Goal: Information Seeking & Learning: Learn about a topic

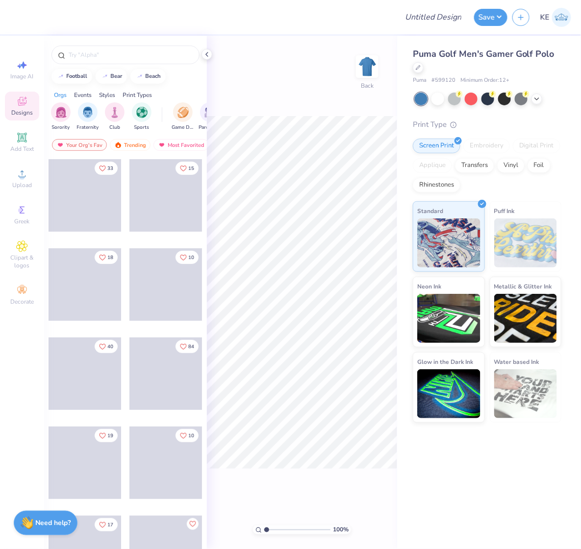
click at [485, 143] on div "Embroidery" at bounding box center [486, 146] width 47 height 15
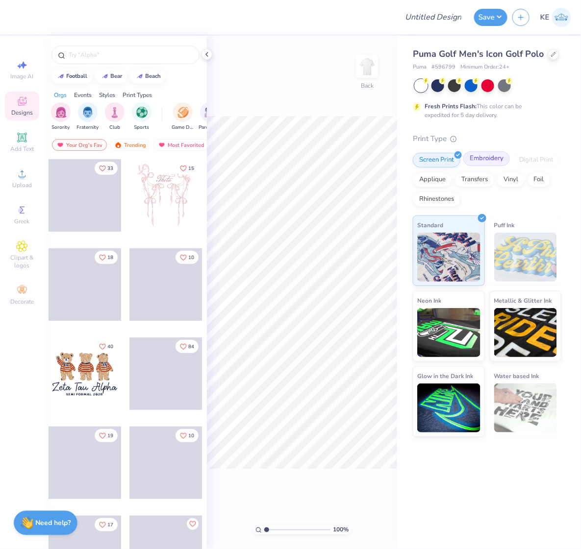
click at [490, 155] on div "Embroidery" at bounding box center [486, 158] width 47 height 15
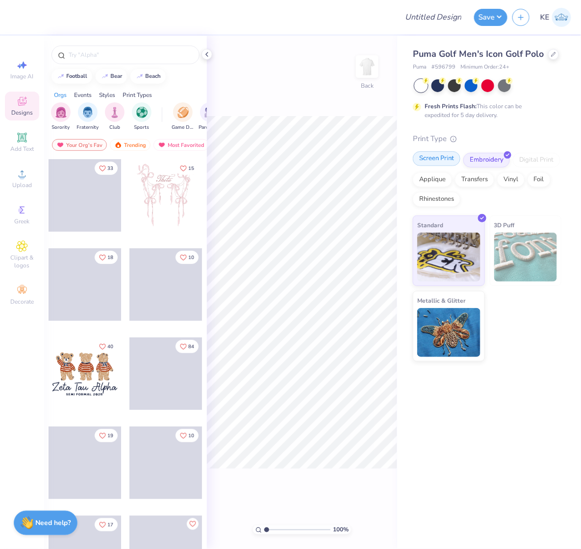
click at [430, 158] on div "Screen Print" at bounding box center [437, 158] width 48 height 15
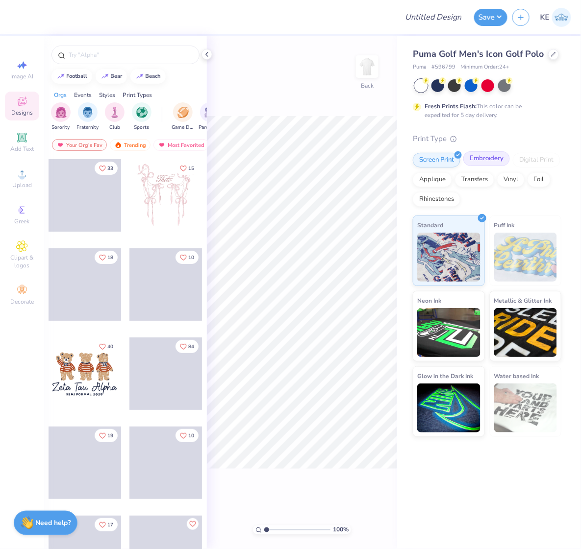
click at [492, 161] on div "Embroidery" at bounding box center [486, 158] width 47 height 15
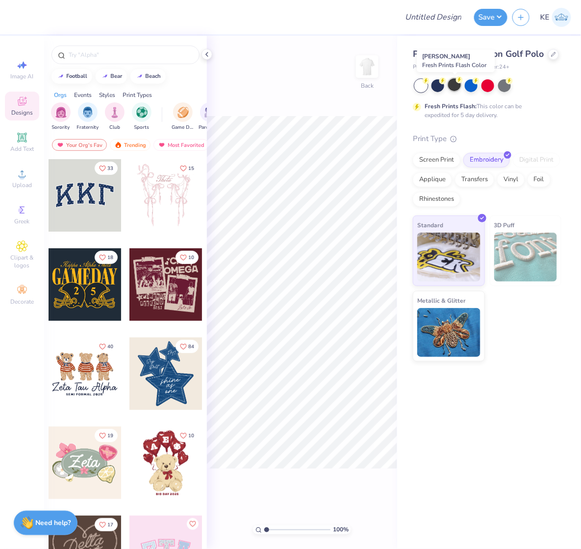
click at [457, 86] on div at bounding box center [454, 84] width 13 height 13
click at [486, 84] on div at bounding box center [487, 84] width 13 height 13
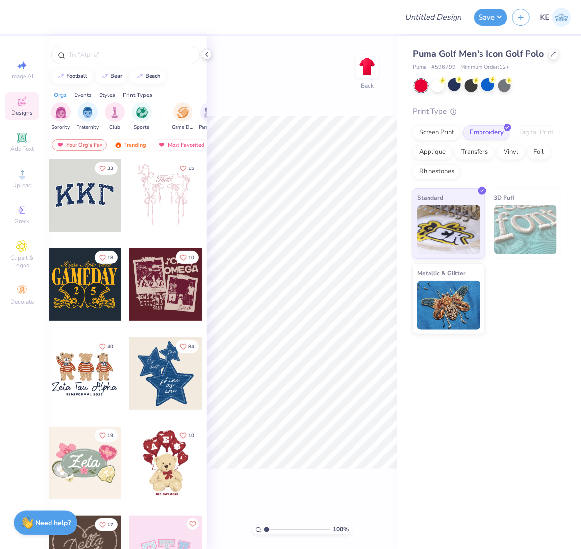
click at [207, 51] on icon at bounding box center [207, 54] width 8 height 8
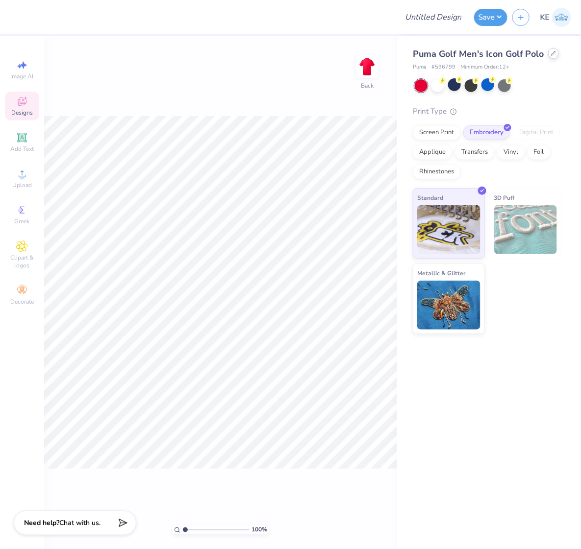
click at [552, 57] on div at bounding box center [553, 53] width 11 height 11
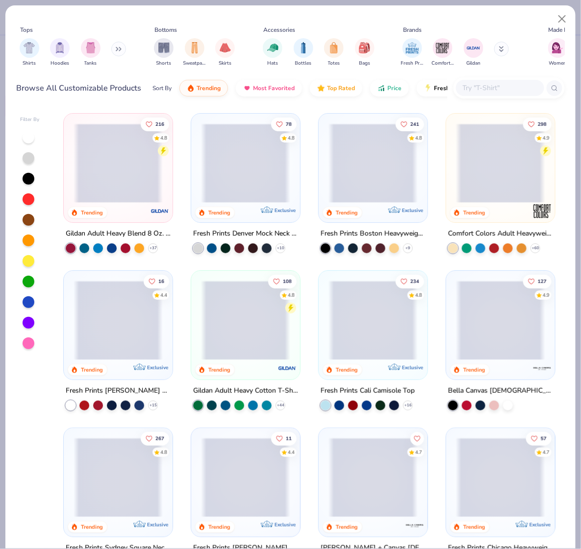
click at [502, 85] on input "text" at bounding box center [499, 87] width 75 height 11
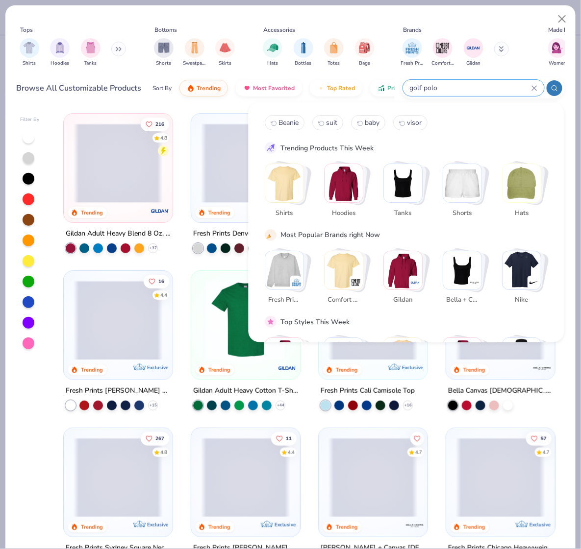
type input "golf polo"
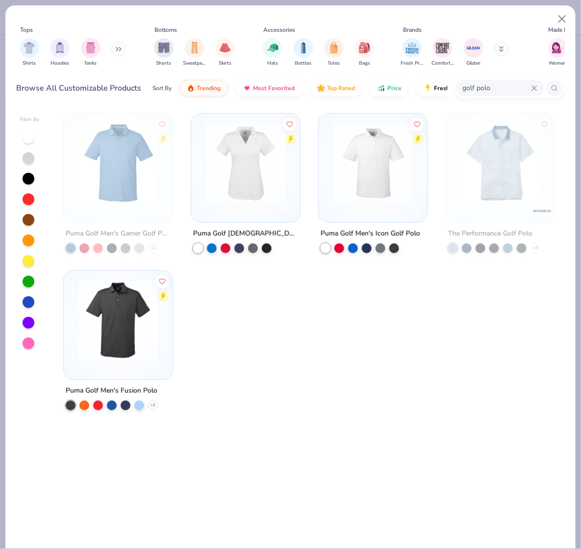
click at [438, 441] on div "Puma Golf Men's Gamer Golf Polo + 2 Puma Golf Ladies' Icon Golf Polo Puma Golf …" at bounding box center [309, 328] width 510 height 440
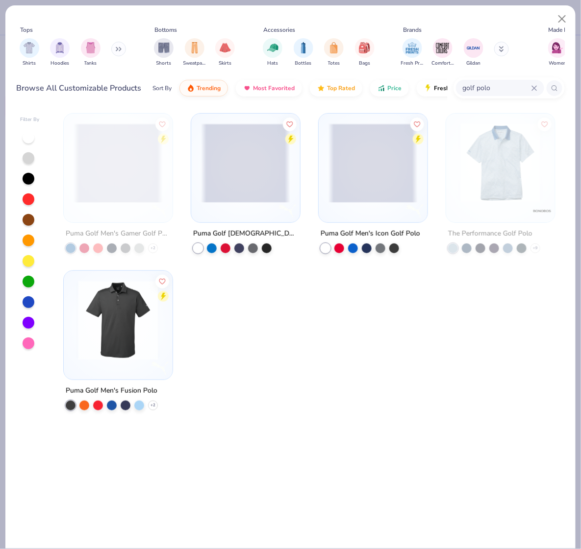
click at [386, 371] on div at bounding box center [373, 348] width 110 height 157
click at [132, 334] on img at bounding box center [117, 320] width 89 height 79
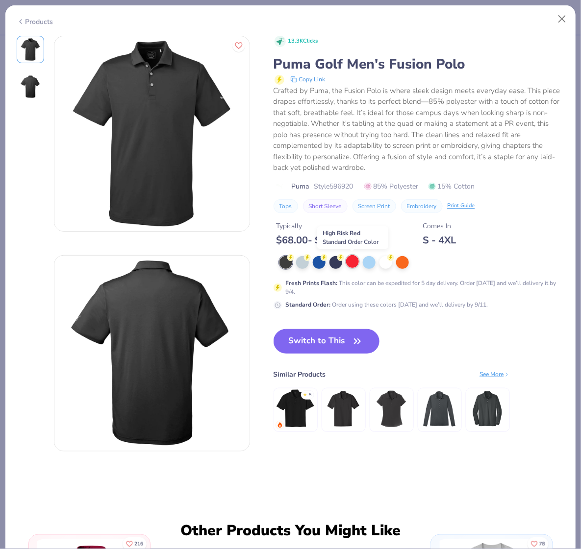
click at [356, 263] on div at bounding box center [352, 261] width 13 height 13
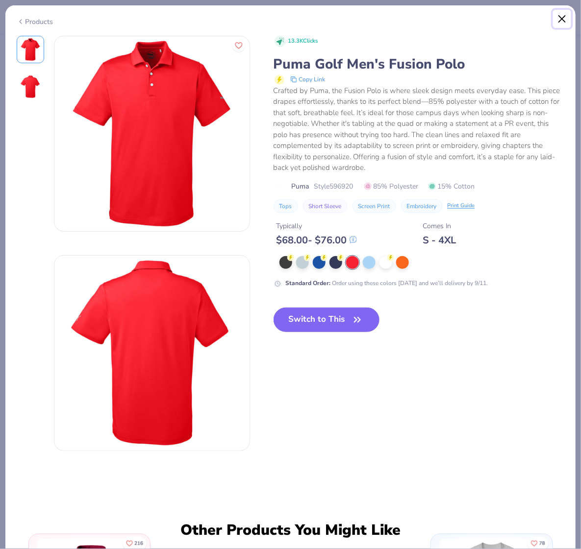
click at [558, 23] on button "Close" at bounding box center [562, 19] width 19 height 19
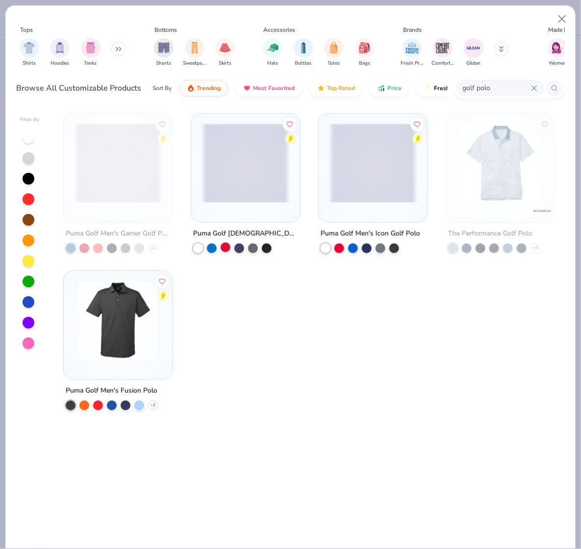
click at [225, 248] on div at bounding box center [225, 248] width 10 height 10
click at [246, 204] on div at bounding box center [245, 166] width 99 height 94
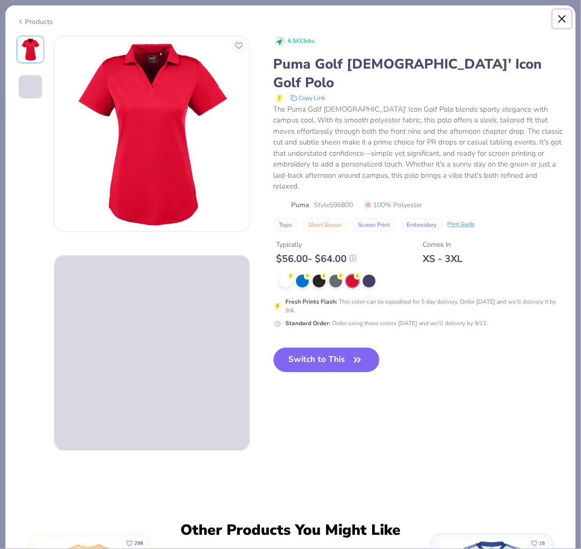
click at [556, 21] on button "Close" at bounding box center [562, 19] width 19 height 19
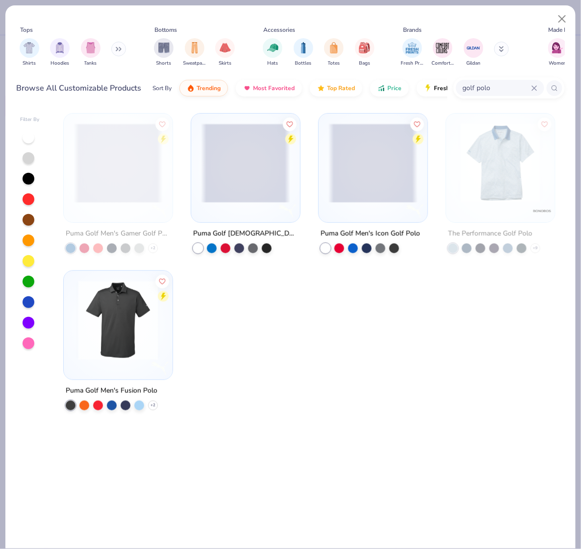
click at [371, 177] on span at bounding box center [372, 162] width 89 height 79
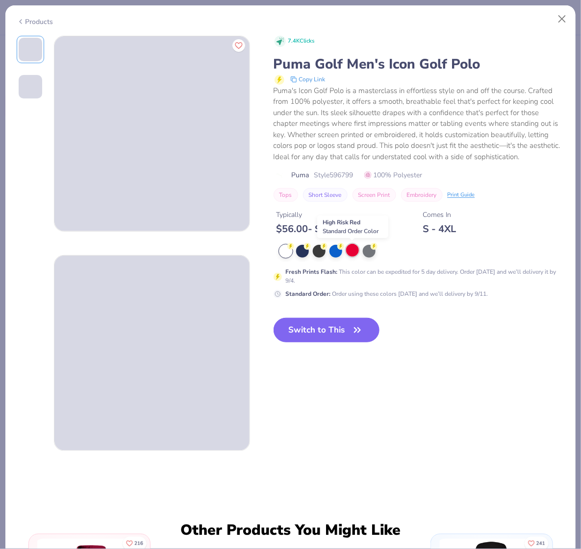
click at [356, 253] on div at bounding box center [352, 250] width 13 height 13
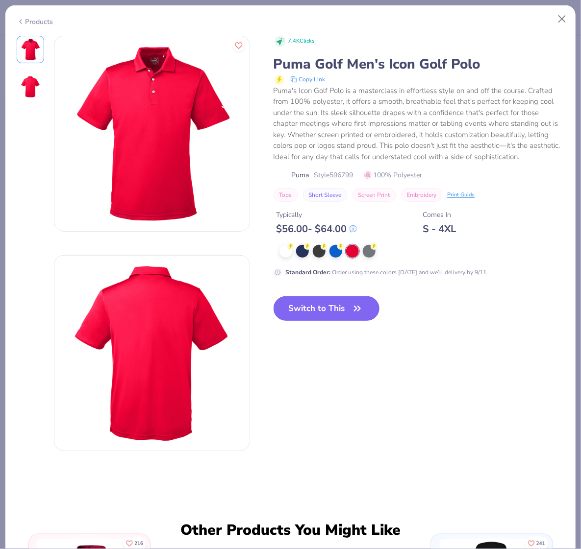
click at [318, 305] on button "Switch to This" at bounding box center [326, 308] width 106 height 24
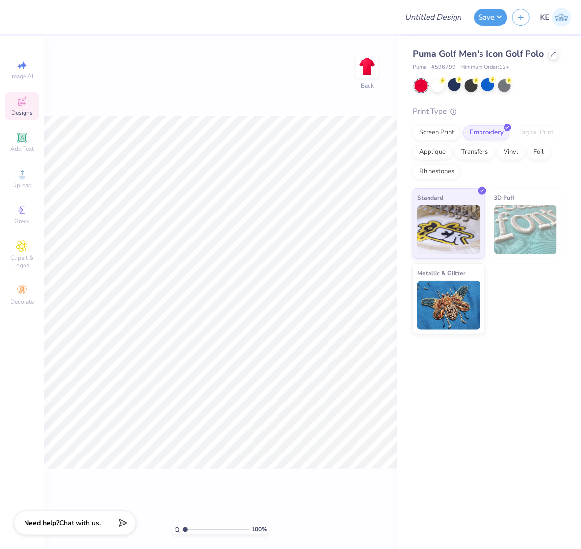
click at [492, 53] on span "Puma Golf Men's Icon Golf Polo" at bounding box center [478, 54] width 131 height 12
copy div "Puma Golf Men's Icon Golf Polo"
click at [523, 369] on div "Puma Golf Men's Icon Golf Polo Puma # 596799 Minimum Order: 12 + Print Type Scr…" at bounding box center [489, 292] width 184 height 513
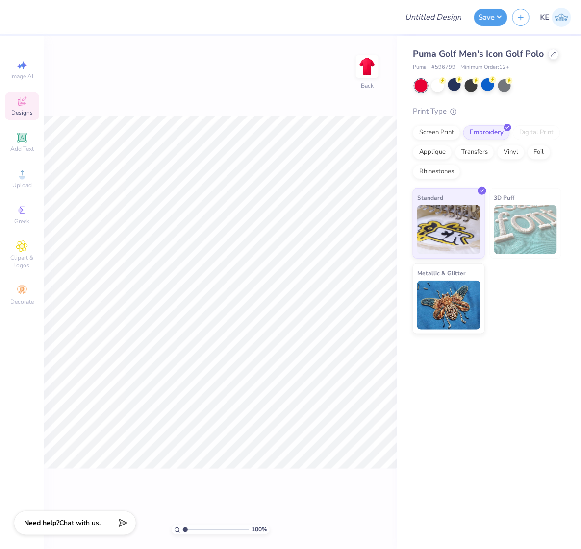
click at [442, 63] on span "# 596799" at bounding box center [443, 67] width 24 height 8
copy span "596799"
click at [481, 53] on span "Puma Golf Men's Icon Golf Polo" at bounding box center [478, 54] width 131 height 12
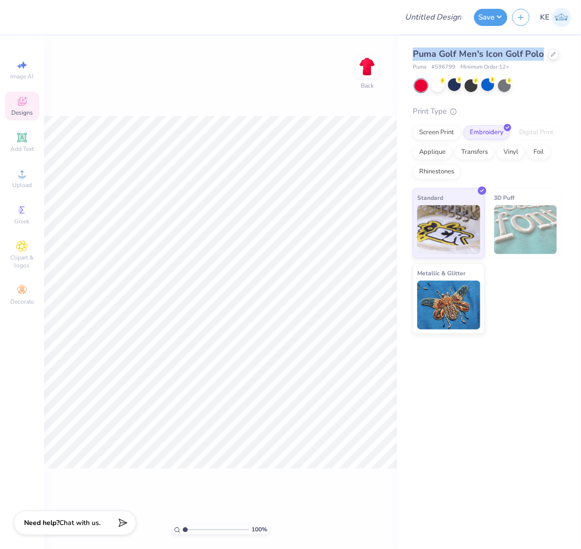
click at [481, 53] on span "Puma Golf Men's Icon Golf Polo" at bounding box center [478, 54] width 131 height 12
copy div "Puma Golf Men's Icon Golf Polo"
click at [536, 91] on div at bounding box center [487, 85] width 146 height 13
